Goal: Task Accomplishment & Management: Complete application form

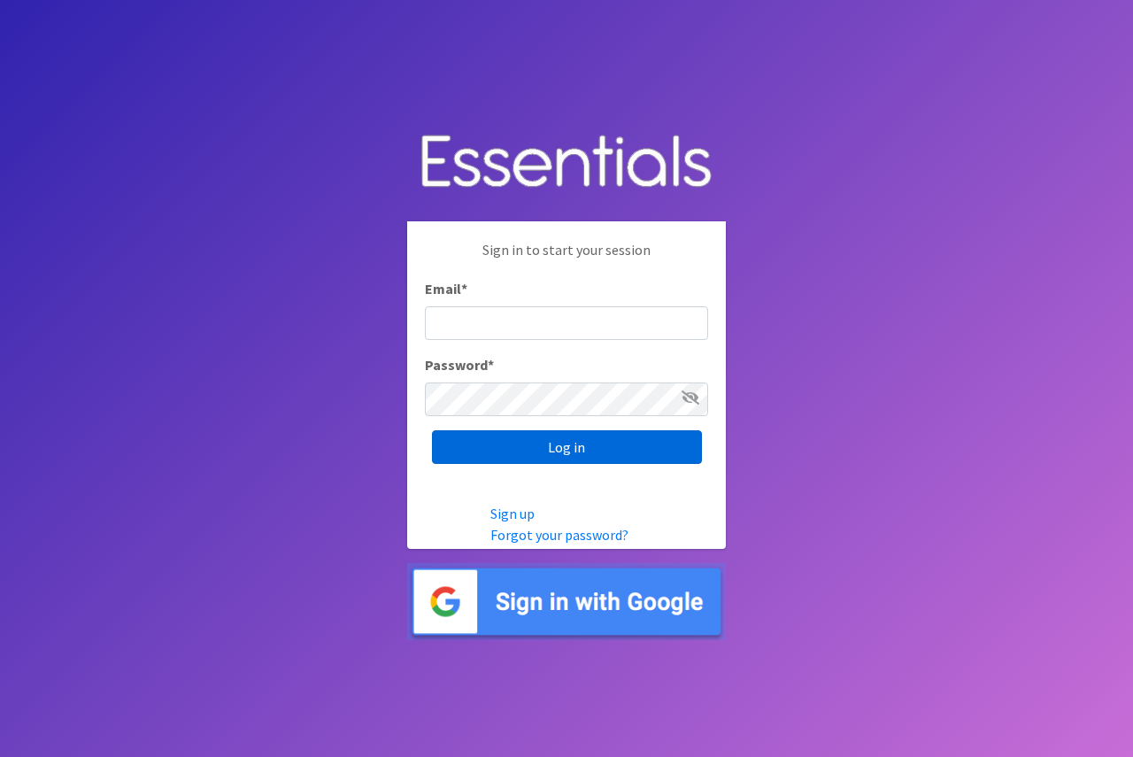
type input "[EMAIL_ADDRESS][DOMAIN_NAME]"
click at [569, 457] on input "Log in" at bounding box center [567, 447] width 270 height 34
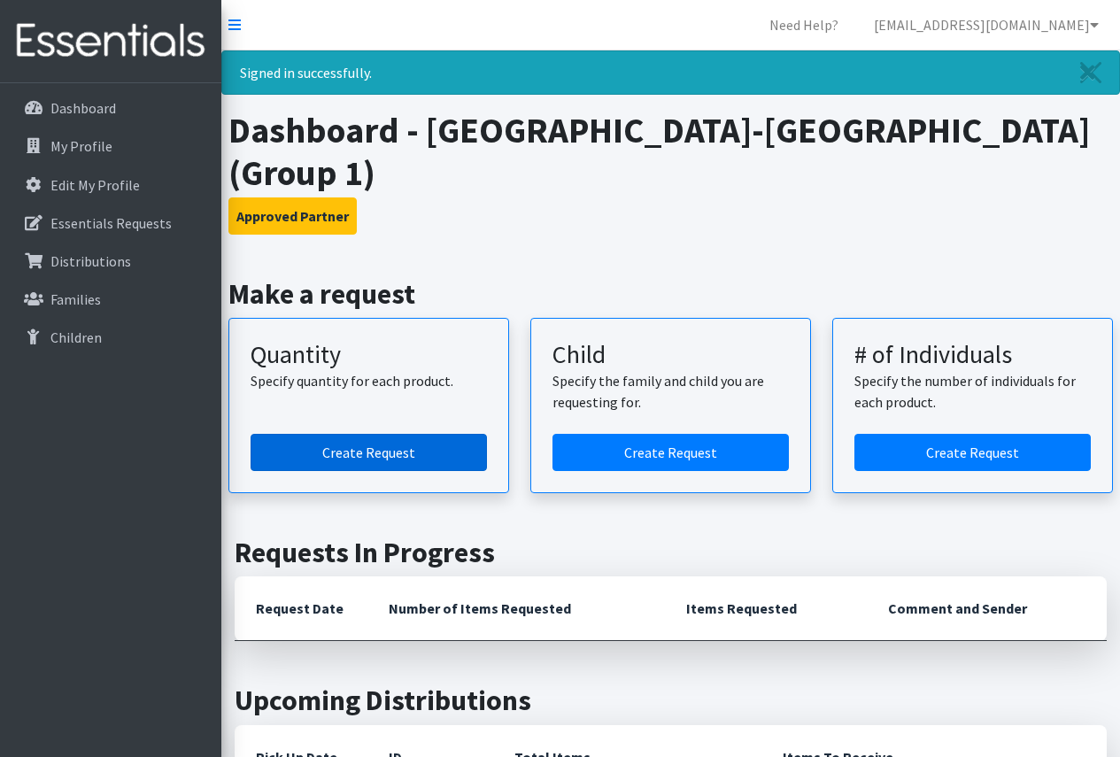
click at [403, 446] on link "Create Request" at bounding box center [368, 452] width 236 height 37
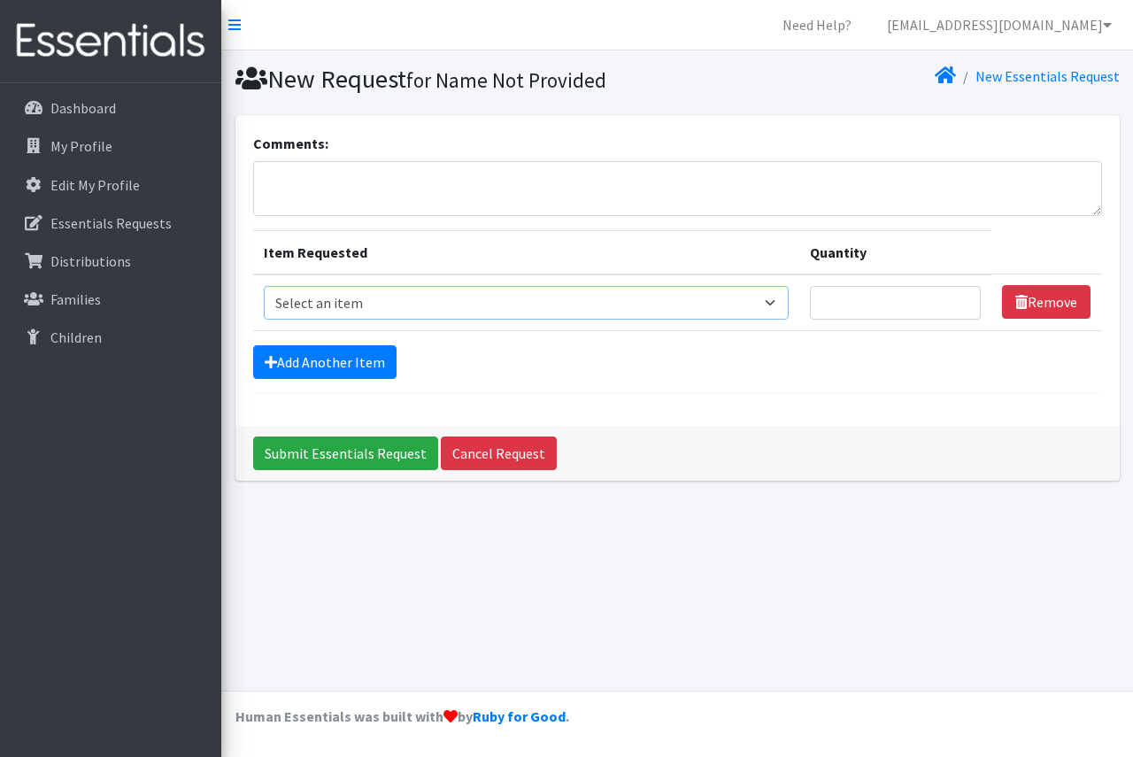
click at [448, 293] on select "Select an item Period Supplies: Mixed Kits (order by bag) Applicator-free tampo…" at bounding box center [526, 303] width 525 height 34
select select "8798"
click at [264, 286] on select "Select an item Period Supplies: Mixed Kits (order by bag) Applicator-free tampo…" at bounding box center [526, 303] width 525 height 34
click at [874, 292] on input "Quantity" at bounding box center [896, 303] width 172 height 34
type input "2"
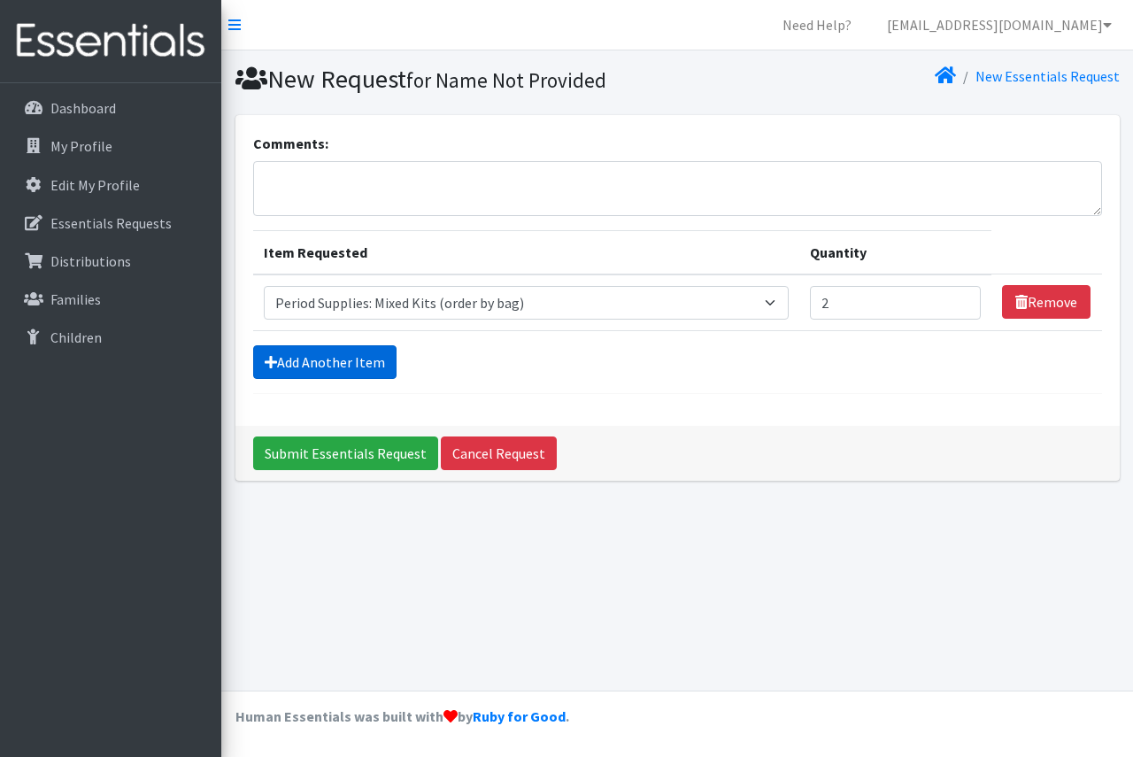
click at [328, 359] on link "Add Another Item" at bounding box center [324, 362] width 143 height 34
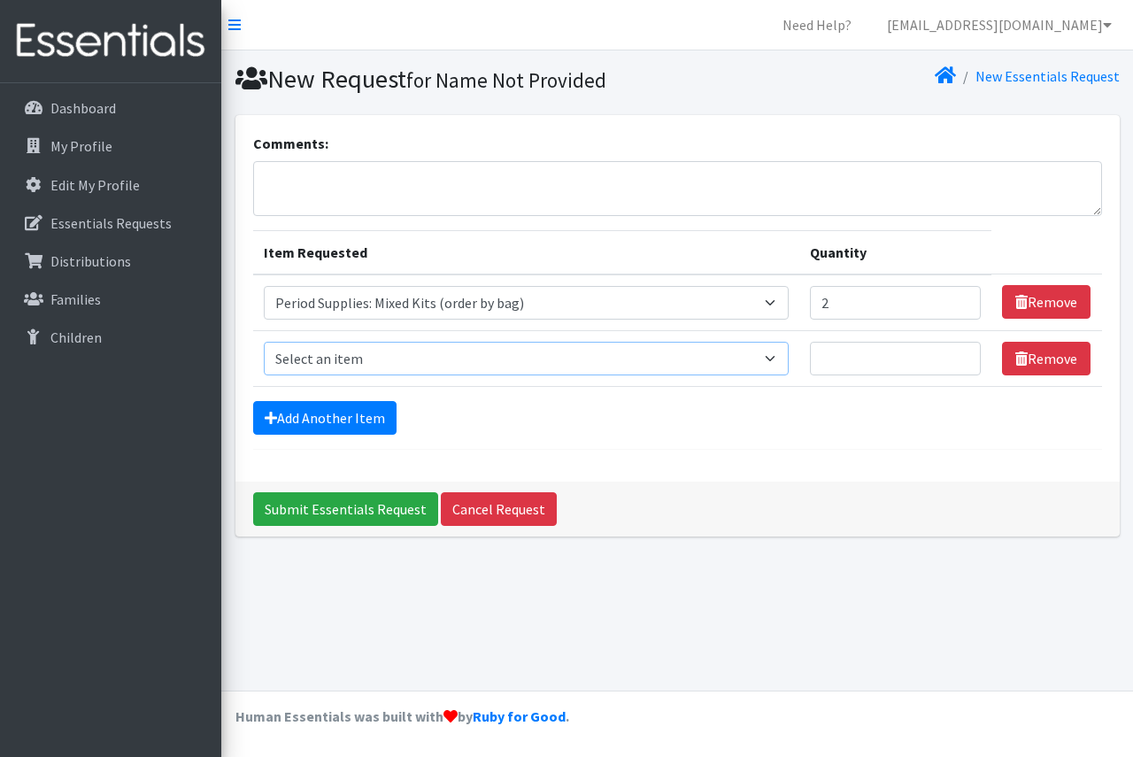
click at [471, 366] on select "Select an item Period Supplies: Mixed Kits (order by bag) Applicator-free tampo…" at bounding box center [526, 359] width 525 height 34
select select "1095"
click at [264, 342] on select "Select an item Period Supplies: Mixed Kits (order by bag) Applicator-free tampo…" at bounding box center [526, 359] width 525 height 34
click at [869, 357] on input "Quantity" at bounding box center [896, 359] width 172 height 34
type input "250"
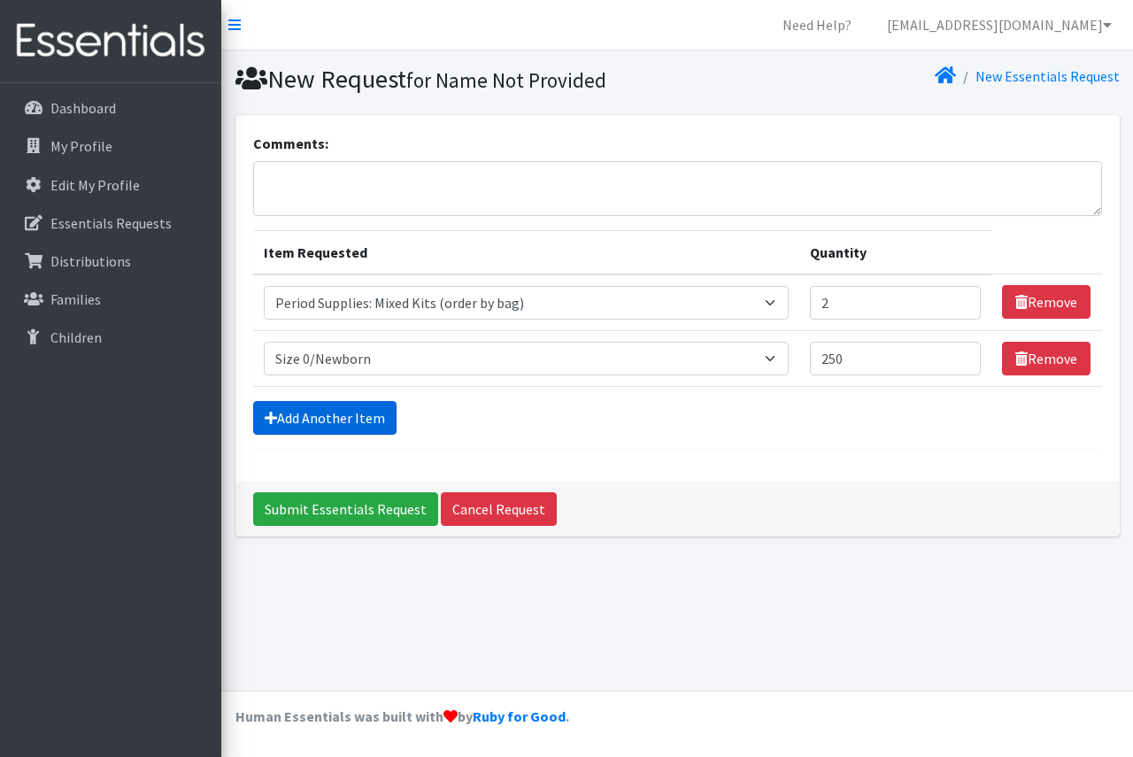
click at [362, 405] on link "Add Another Item" at bounding box center [324, 418] width 143 height 34
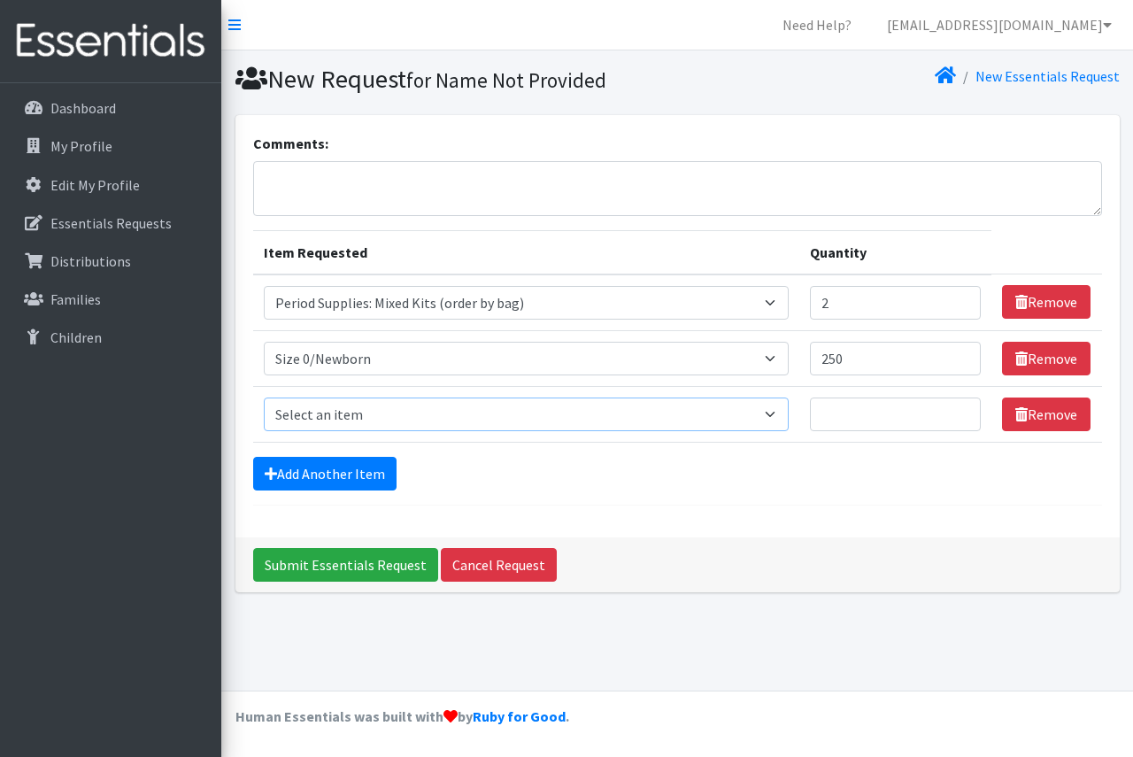
click at [424, 414] on select "Select an item Period Supplies: Mixed Kits (order by bag) Applicator-free tampo…" at bounding box center [526, 414] width 525 height 34
select select "1094"
click at [264, 397] on select "Select an item Period Supplies: Mixed Kits (order by bag) Applicator-free tampo…" at bounding box center [526, 414] width 525 height 34
click at [886, 401] on input "Quantity" at bounding box center [896, 414] width 172 height 34
type input "250"
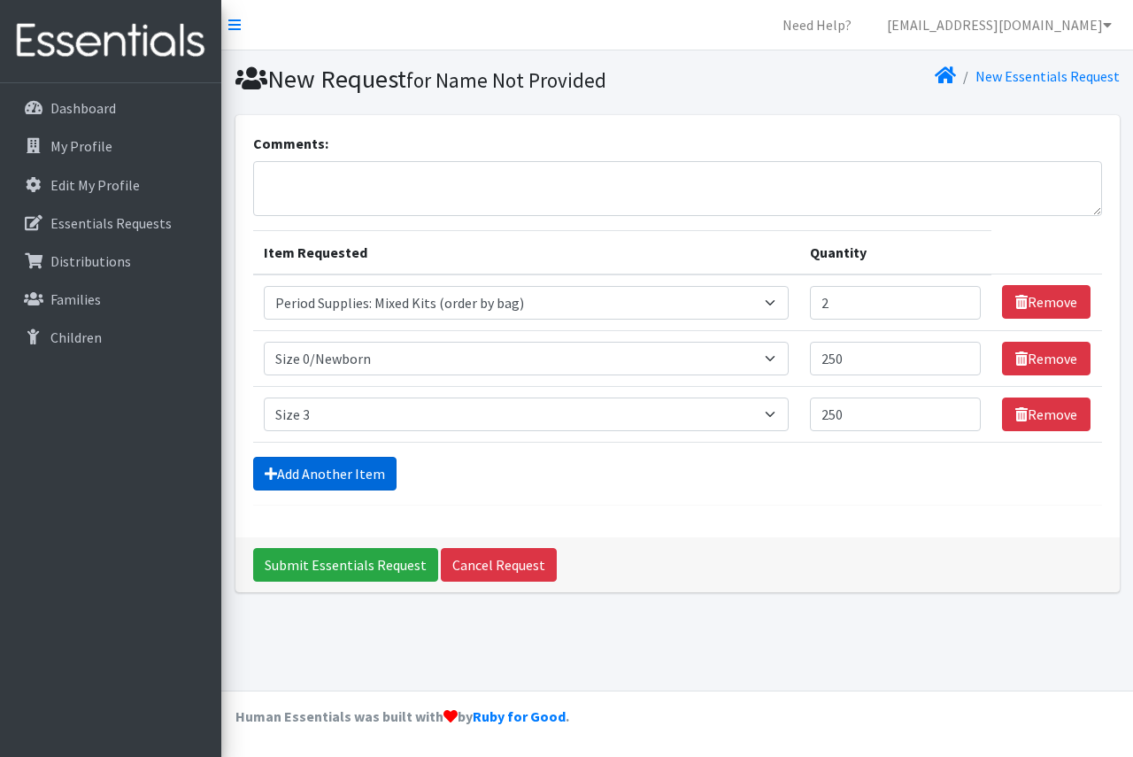
click at [344, 467] on link "Add Another Item" at bounding box center [324, 474] width 143 height 34
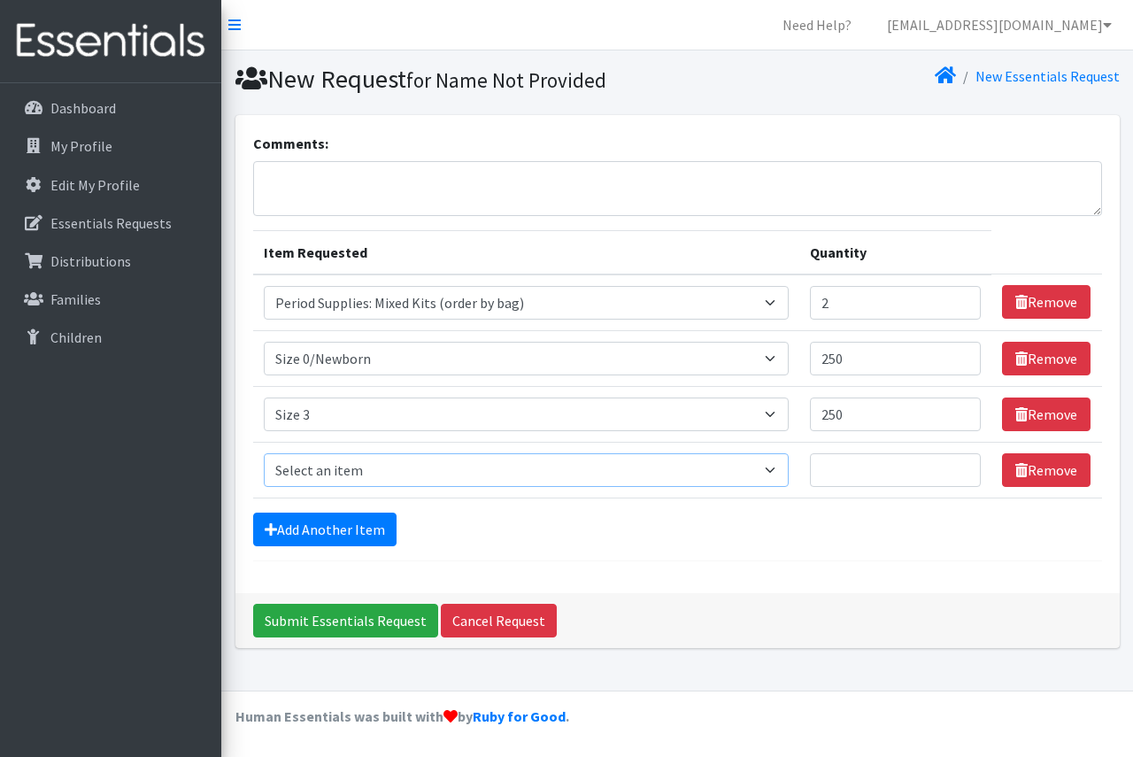
click at [391, 473] on select "Select an item Period Supplies: Mixed Kits (order by bag) Applicator-free tampo…" at bounding box center [526, 470] width 525 height 34
select select "1097"
click at [264, 453] on select "Select an item Period Supplies: Mixed Kits (order by bag) Applicator-free tampo…" at bounding box center [526, 470] width 525 height 34
click at [355, 529] on link "Add Another Item" at bounding box center [324, 529] width 143 height 34
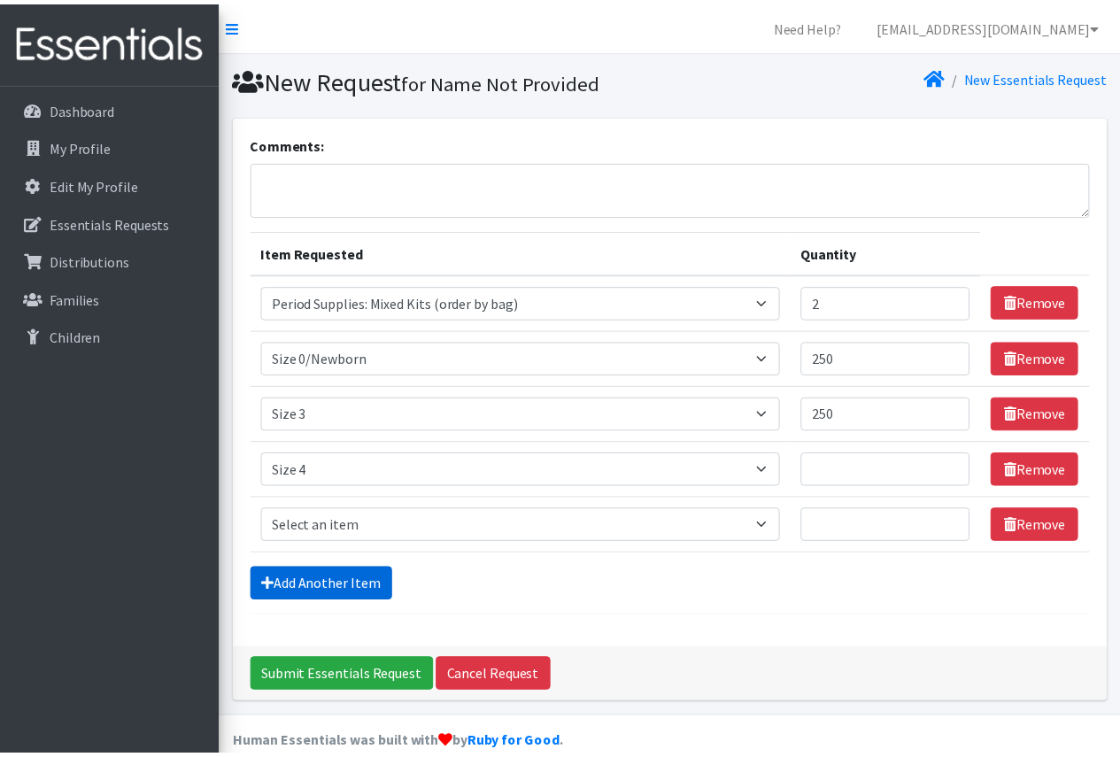
scroll to position [27, 0]
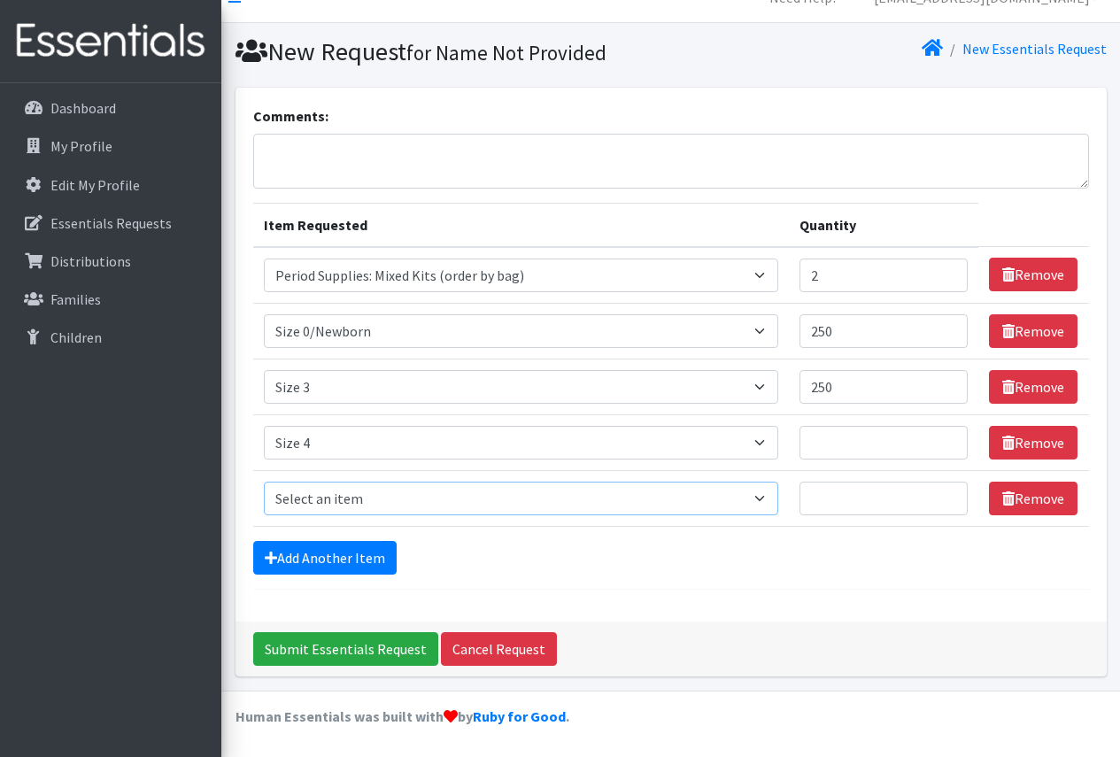
click at [355, 506] on select "Select an item Period Supplies: Mixed Kits (order by bag) Applicator-free tampo…" at bounding box center [521, 498] width 514 height 34
select select "1098"
click at [264, 481] on select "Select an item Period Supplies: Mixed Kits (order by bag) Applicator-free tampo…" at bounding box center [521, 498] width 514 height 34
click at [350, 545] on link "Add Another Item" at bounding box center [324, 558] width 143 height 34
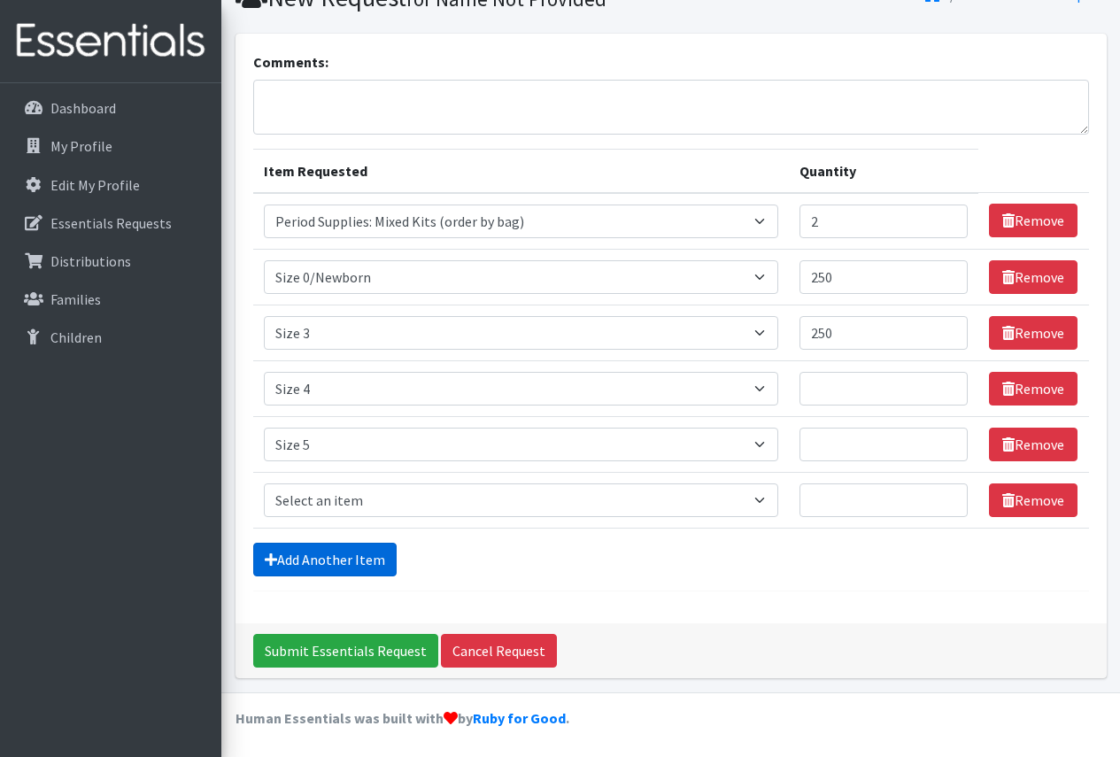
scroll to position [83, 0]
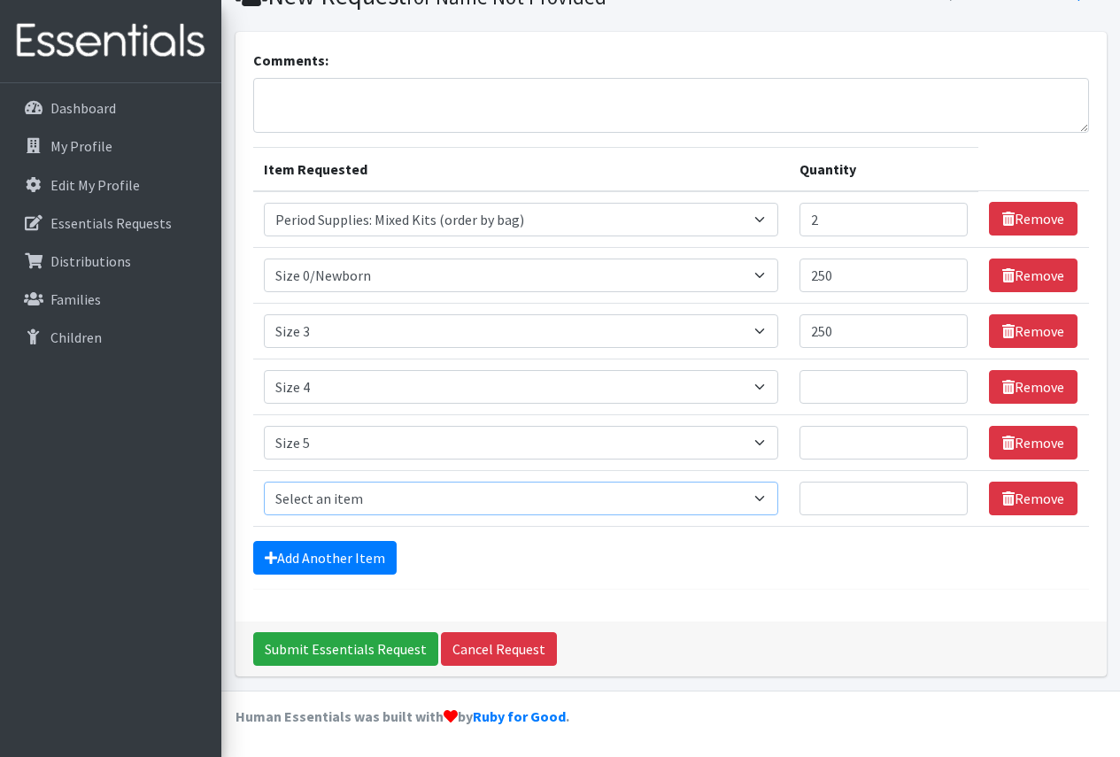
click at [361, 486] on select "Select an item Period Supplies: Mixed Kits (order by bag) Applicator-free tampo…" at bounding box center [521, 498] width 514 height 34
select select "1100"
click at [264, 481] on select "Select an item Period Supplies: Mixed Kits (order by bag) Applicator-free tampo…" at bounding box center [521, 498] width 514 height 34
click at [335, 556] on link "Add Another Item" at bounding box center [324, 558] width 143 height 34
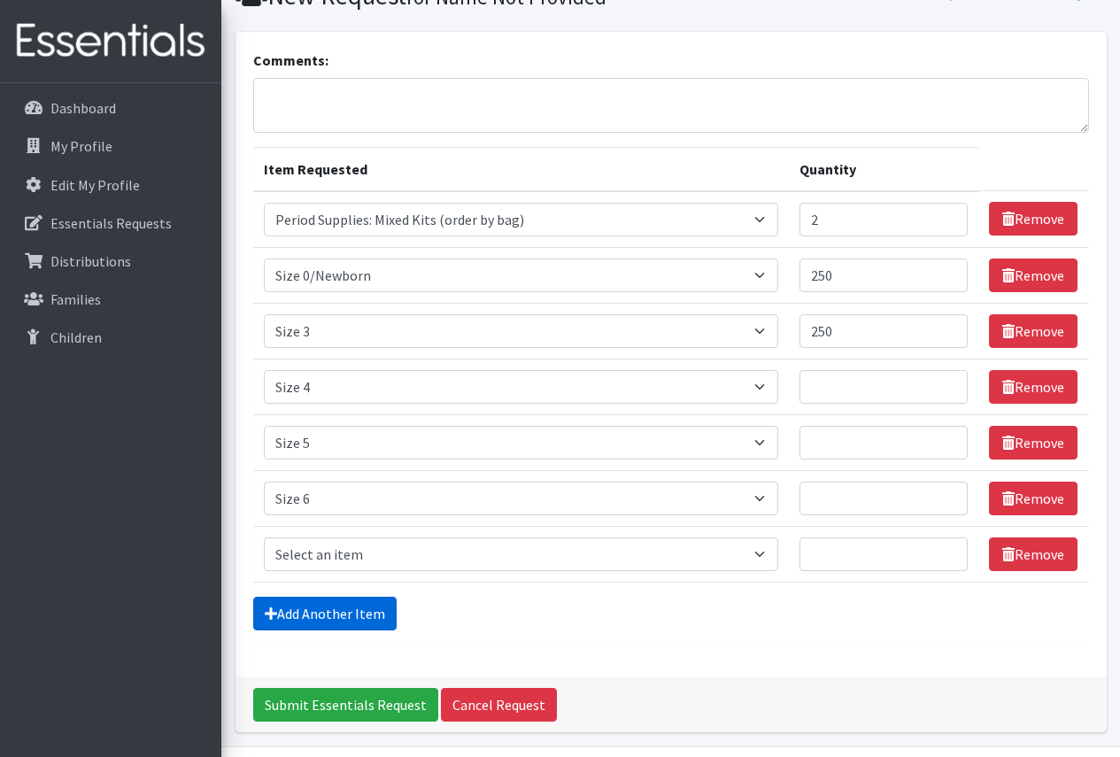
scroll to position [139, 0]
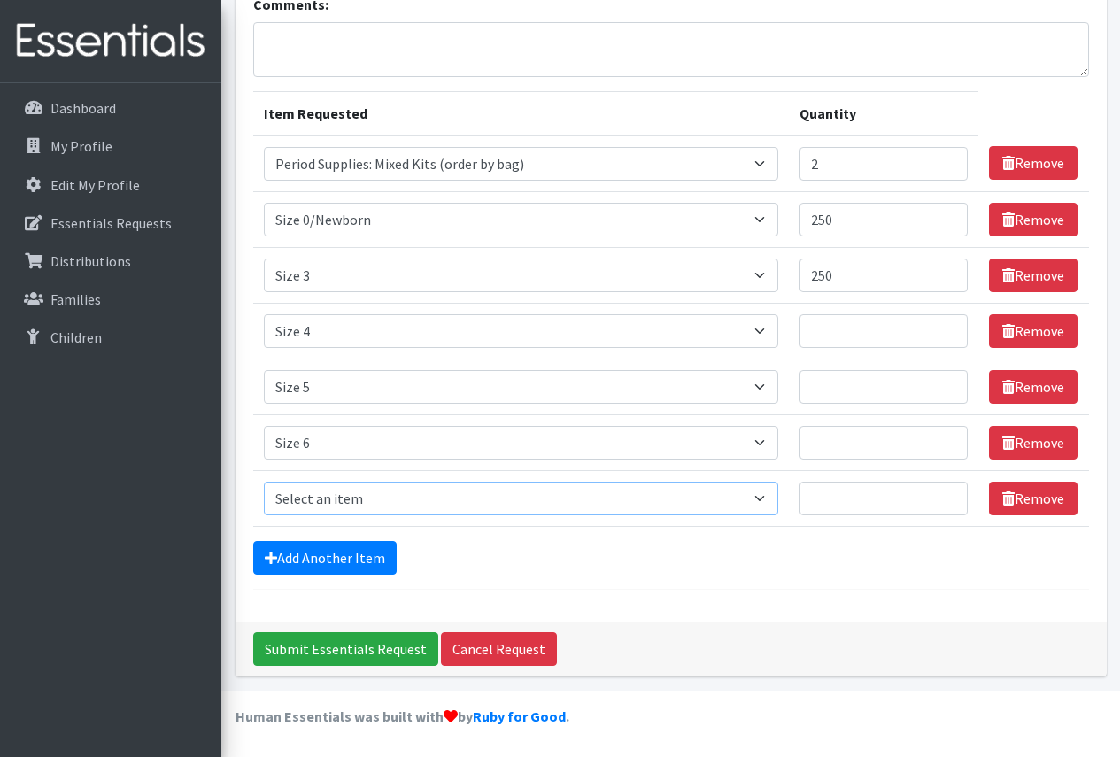
click at [339, 506] on select "Select an item Period Supplies: Mixed Kits (order by bag) Applicator-free tampo…" at bounding box center [521, 498] width 514 height 34
select select "1107"
click at [264, 481] on select "Select an item Period Supplies: Mixed Kits (order by bag) Applicator-free tampo…" at bounding box center [521, 498] width 514 height 34
click at [348, 552] on link "Add Another Item" at bounding box center [324, 558] width 143 height 34
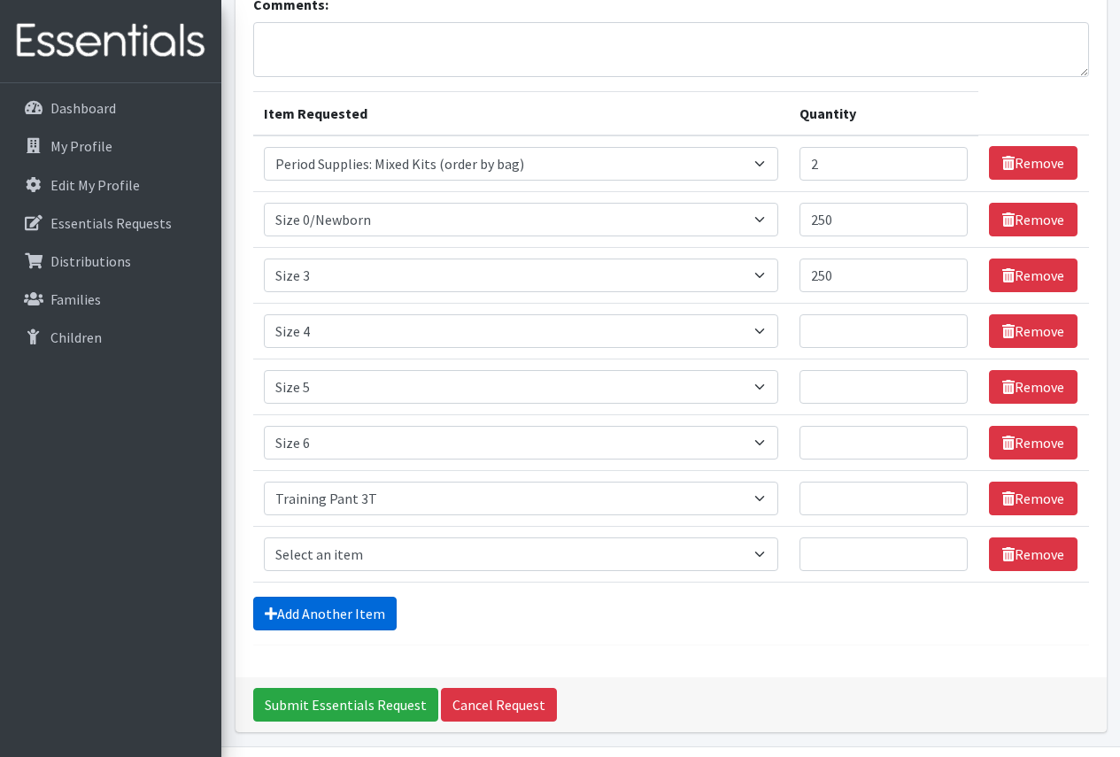
scroll to position [195, 0]
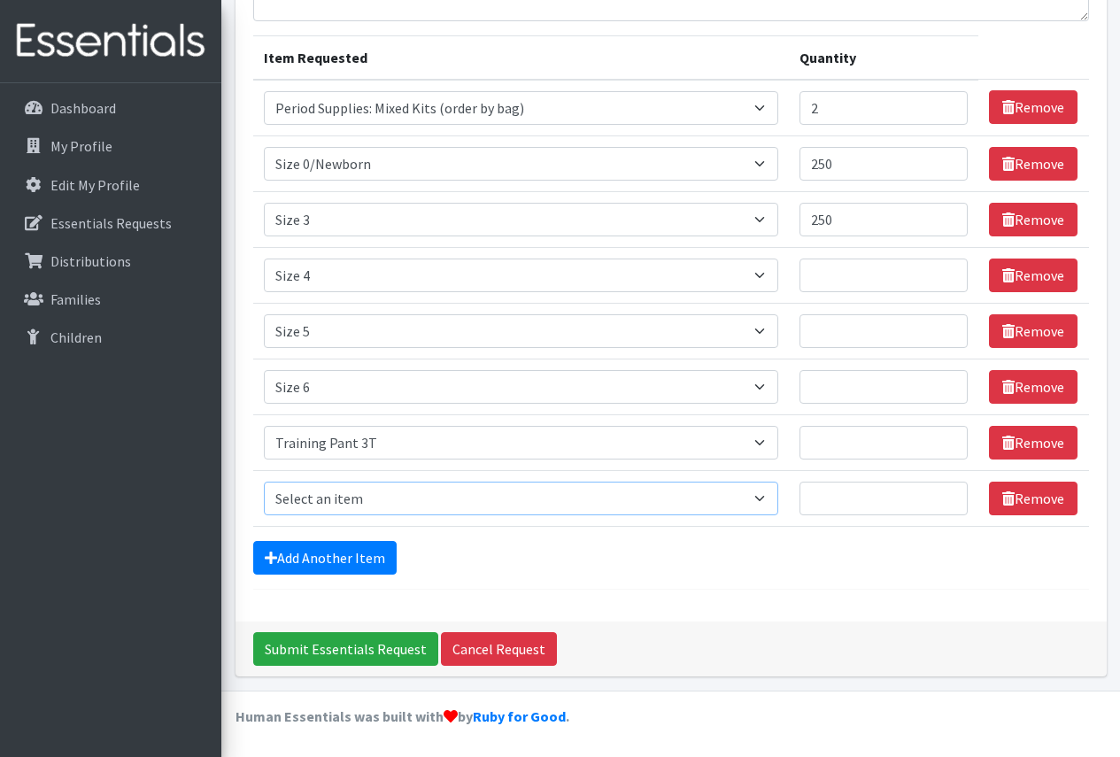
click at [370, 495] on select "Select an item Period Supplies: Mixed Kits (order by bag) Applicator-free tampo…" at bounding box center [521, 498] width 514 height 34
select select "1093"
click at [264, 481] on select "Select an item Period Supplies: Mixed Kits (order by bag) Applicator-free tampo…" at bounding box center [521, 498] width 514 height 34
click at [722, 604] on div "Comments: Item Requested Quantity Item Requested Select an item Period Supplies…" at bounding box center [670, 270] width 871 height 701
click at [867, 491] on input "Quantity" at bounding box center [883, 498] width 169 height 34
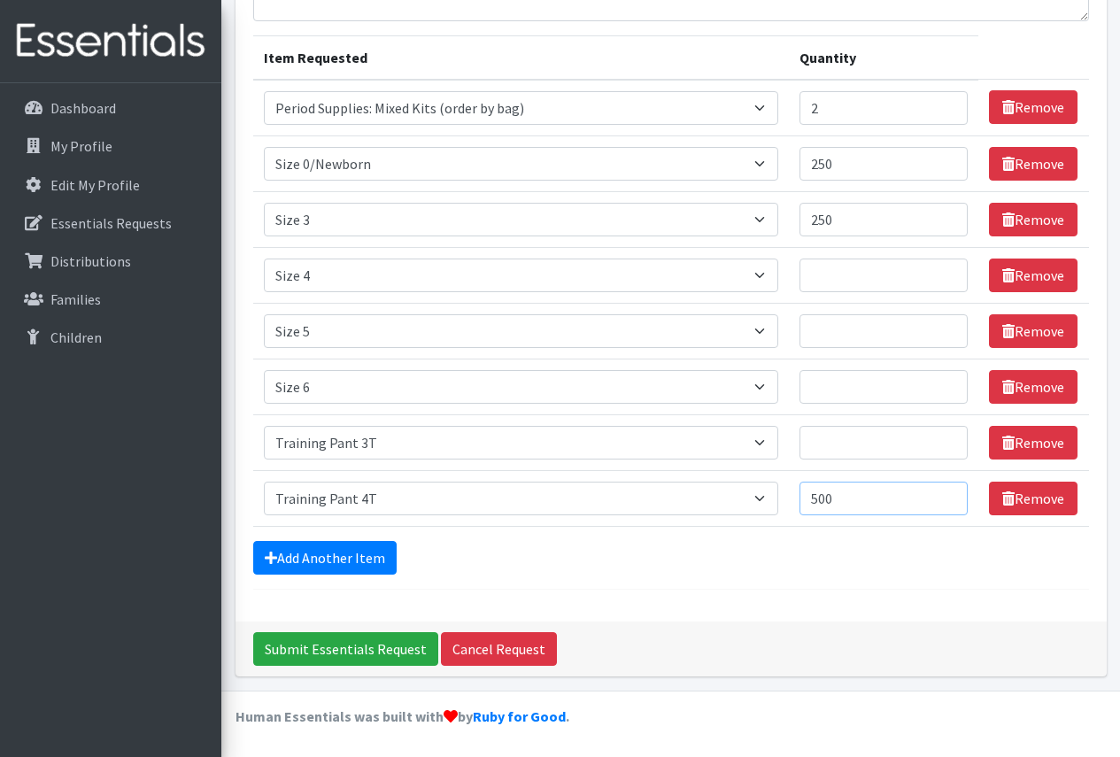
type input "500"
click at [842, 443] on input "Quantity" at bounding box center [883, 443] width 169 height 34
drag, startPoint x: 827, startPoint y: 443, endPoint x: 837, endPoint y: 434, distance: 13.2
click at [827, 443] on input "400" at bounding box center [883, 443] width 169 height 34
type input "300"
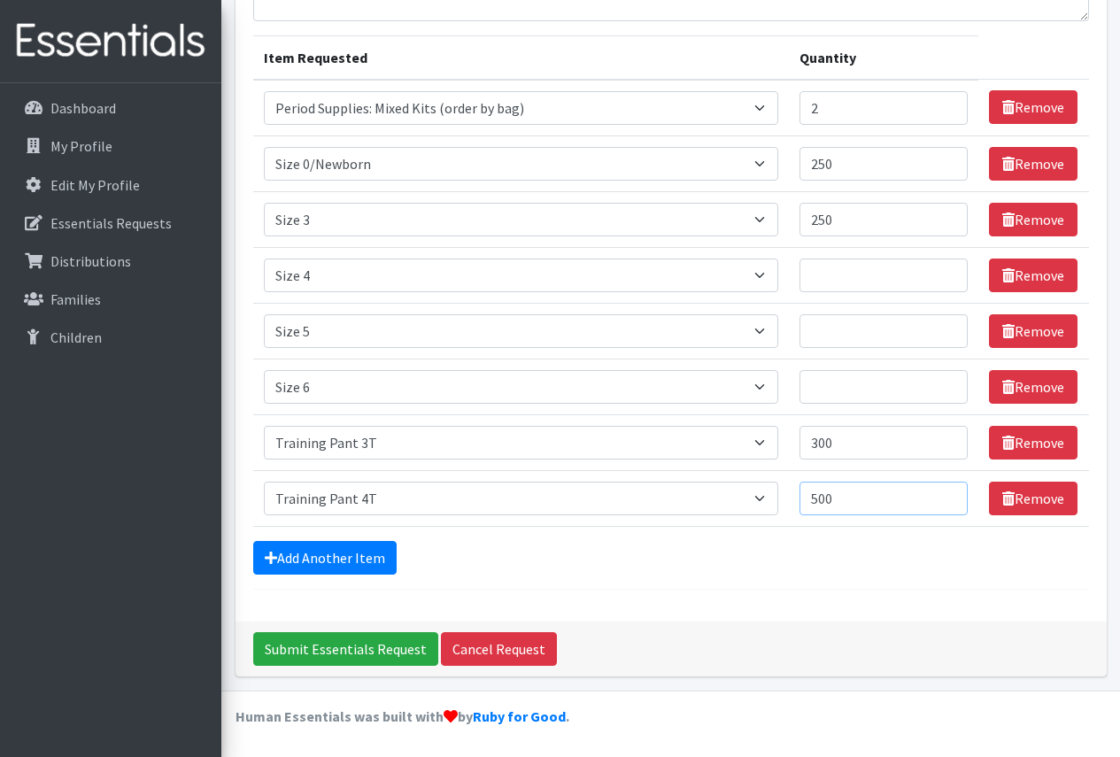
click at [827, 498] on input "500" at bounding box center [883, 498] width 169 height 34
type input "400"
click at [843, 267] on input "Quantity" at bounding box center [883, 275] width 169 height 34
type input "1000"
click at [847, 342] on input "Quantity" at bounding box center [883, 331] width 169 height 34
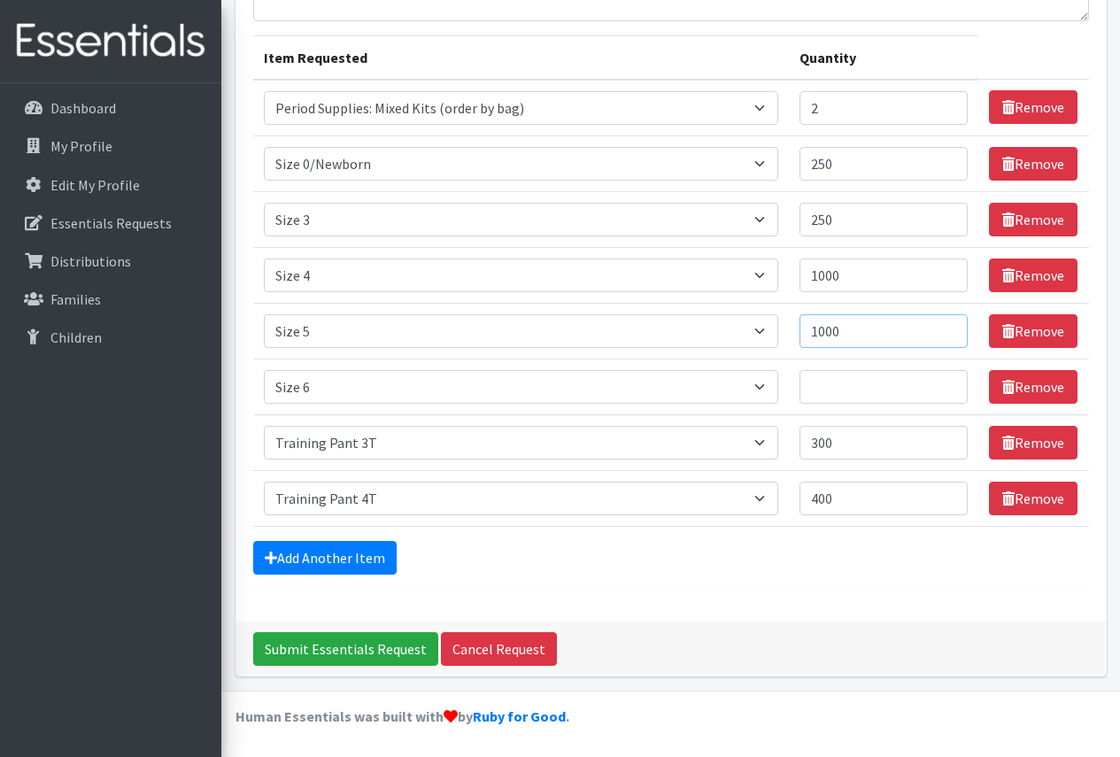
type input "1000"
click at [854, 401] on input "Quantity" at bounding box center [883, 387] width 169 height 34
type input "1000"
click at [765, 576] on form "Comments: Item Requested Quantity Item Requested Select an item Period Supplies…" at bounding box center [670, 263] width 835 height 651
click at [335, 641] on input "Submit Essentials Request" at bounding box center [345, 649] width 185 height 34
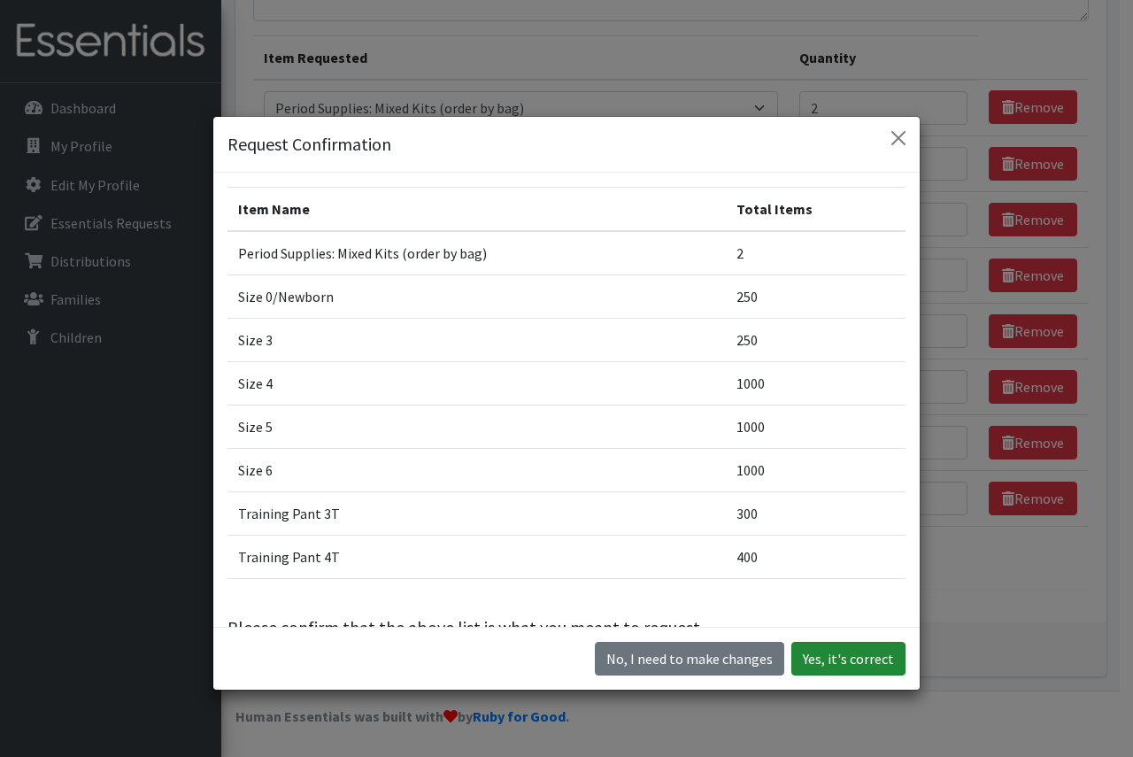
click at [827, 656] on button "Yes, it's correct" at bounding box center [848, 659] width 114 height 34
